Goal: Task Accomplishment & Management: Manage account settings

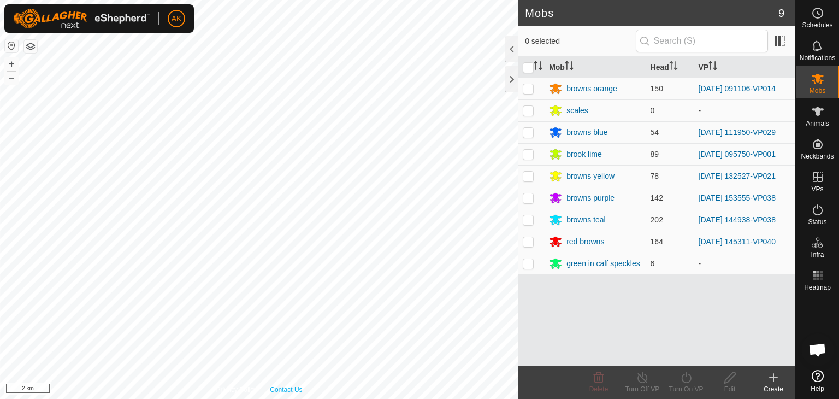
click at [282, 385] on div "Privacy Policy Contact Us + – ⇧ i 2 km" at bounding box center [259, 199] width 519 height 399
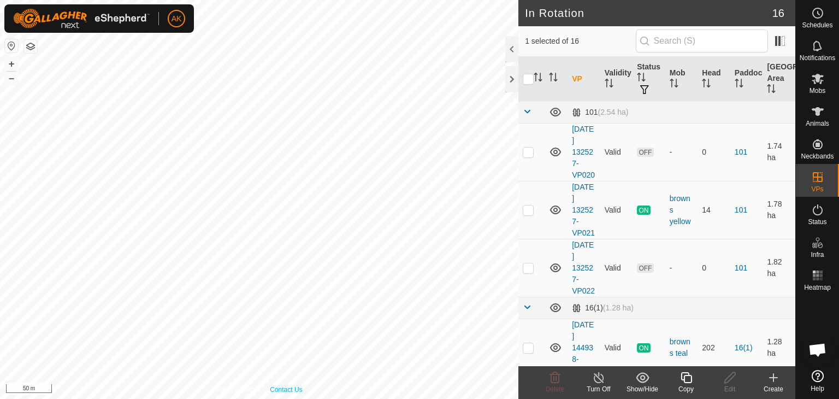
checkbox input "true"
checkbox input "false"
click at [551, 383] on icon at bounding box center [555, 377] width 13 height 13
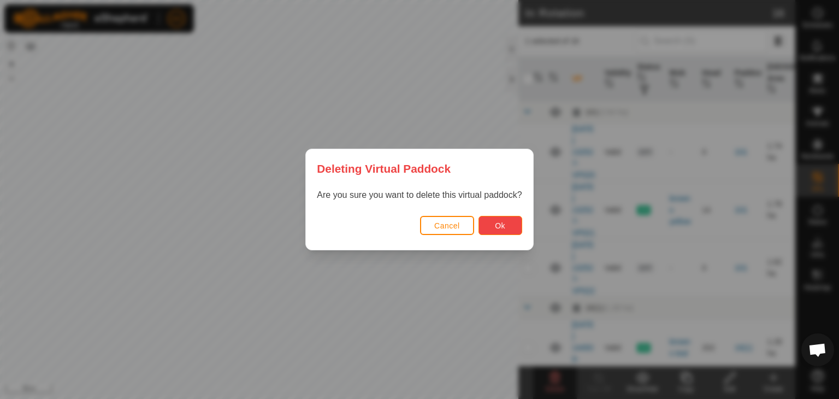
click at [500, 222] on span "Ok" at bounding box center [500, 225] width 10 height 9
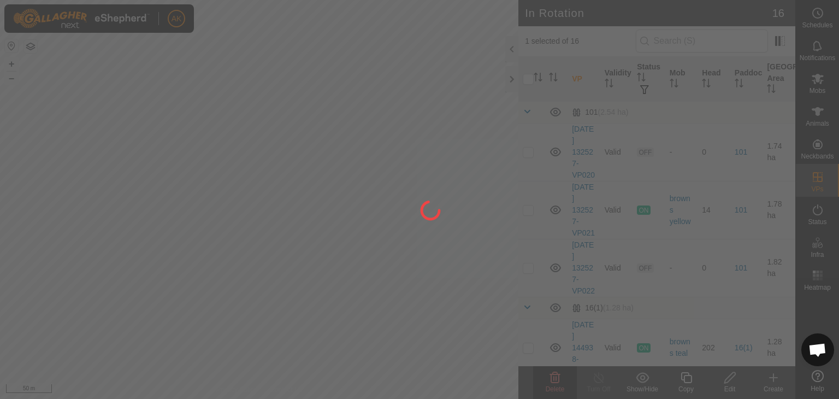
checkbox input "false"
